Goal: Information Seeking & Learning: Learn about a topic

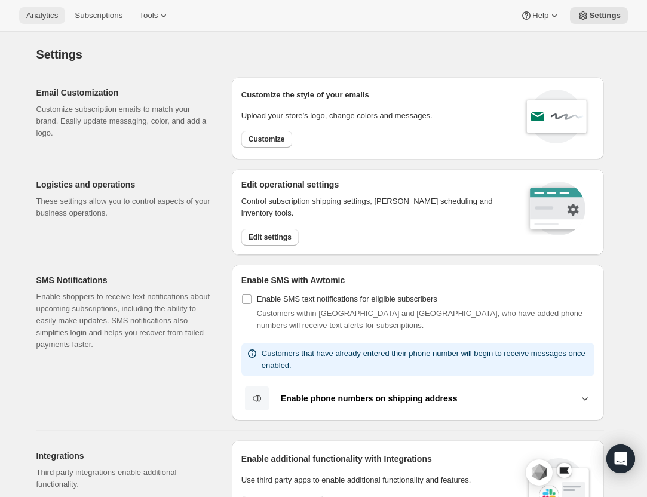
click at [44, 9] on button "Analytics" at bounding box center [42, 15] width 46 height 17
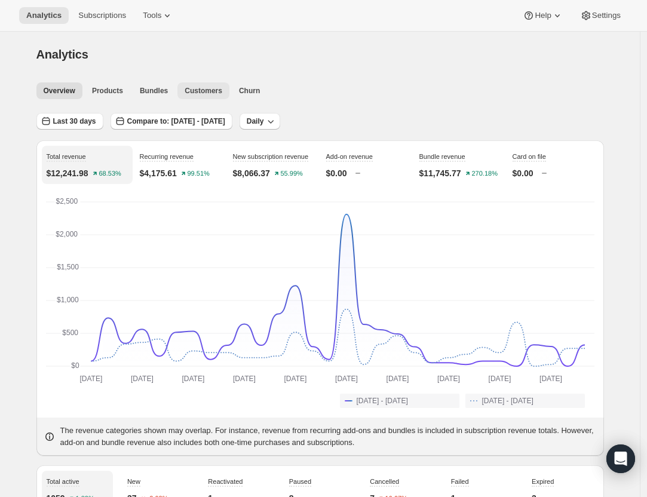
click at [208, 93] on span "Customers" at bounding box center [204, 91] width 38 height 10
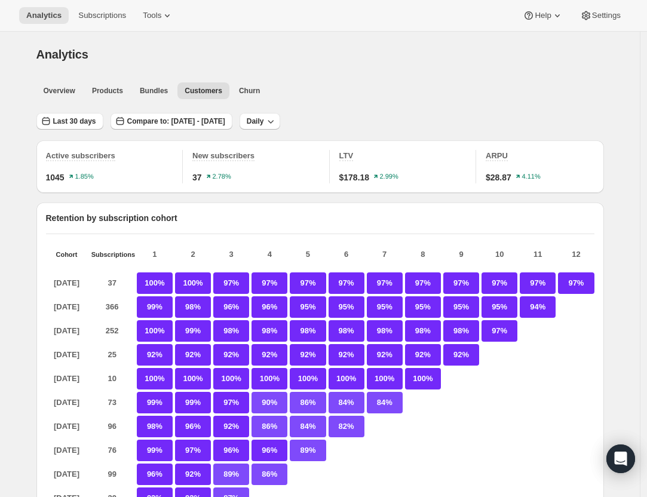
scroll to position [18, 0]
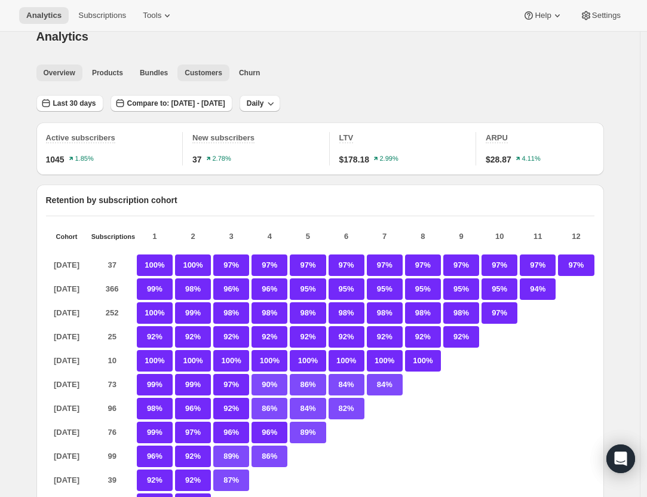
click at [65, 78] on button "Overview" at bounding box center [59, 73] width 46 height 17
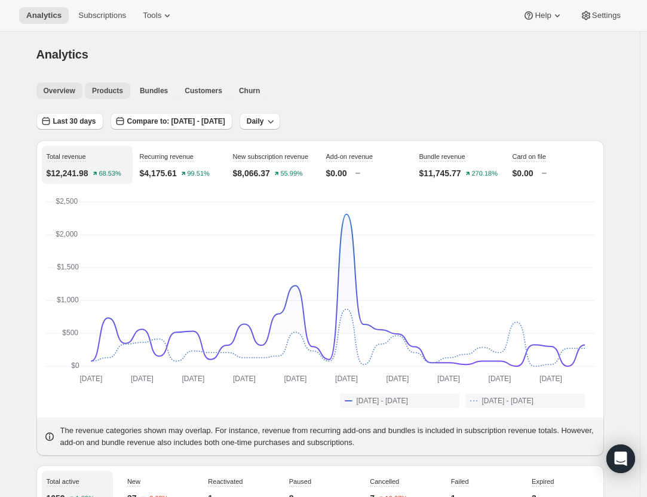
click at [112, 91] on span "Products" at bounding box center [107, 91] width 31 height 10
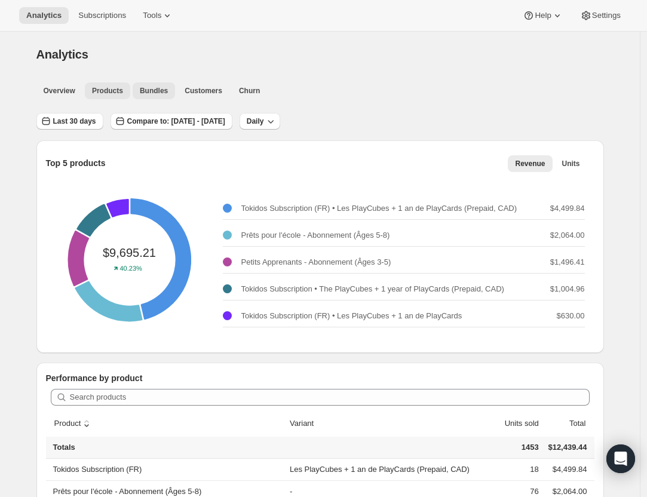
click at [145, 97] on button "Bundles" at bounding box center [154, 90] width 42 height 17
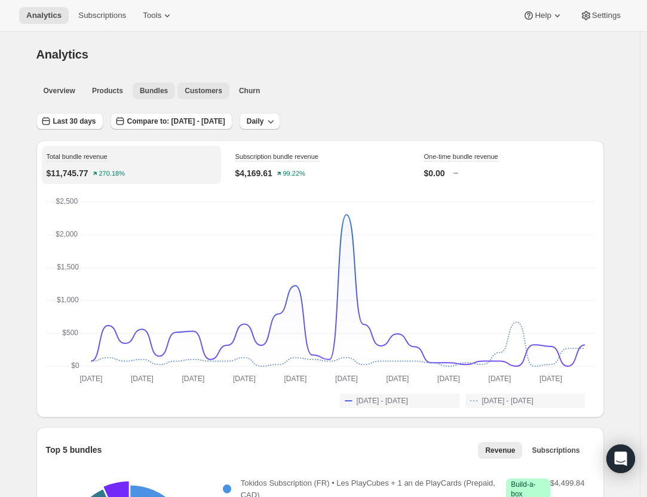
click at [202, 91] on span "Customers" at bounding box center [204, 91] width 38 height 10
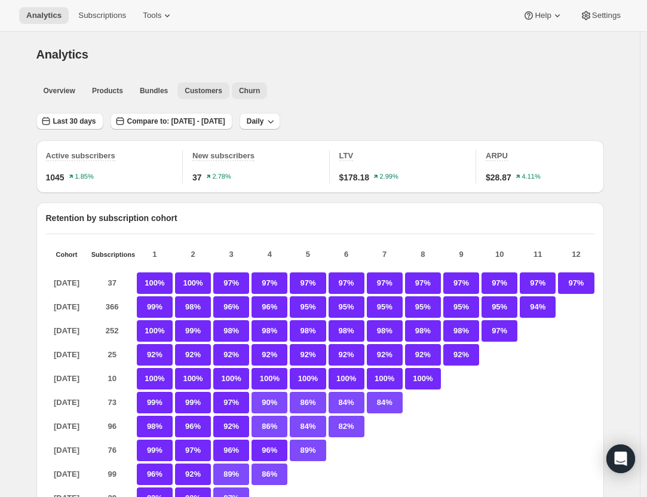
click at [260, 94] on span "Churn" at bounding box center [249, 91] width 21 height 10
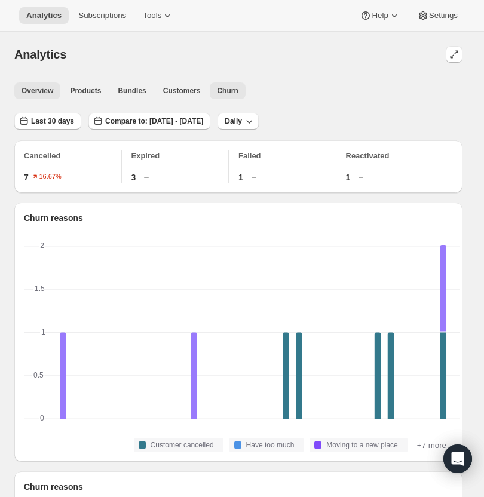
click at [32, 90] on span "Overview" at bounding box center [38, 91] width 32 height 10
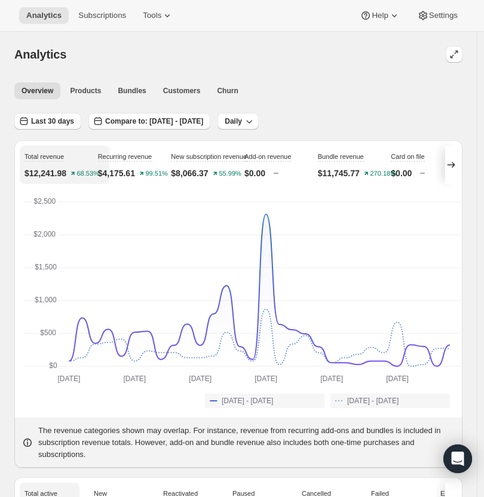
click at [250, 51] on div at bounding box center [272, 54] width 382 height 17
click at [94, 23] on button "Subscriptions" at bounding box center [102, 15] width 62 height 17
